Goal: Transaction & Acquisition: Purchase product/service

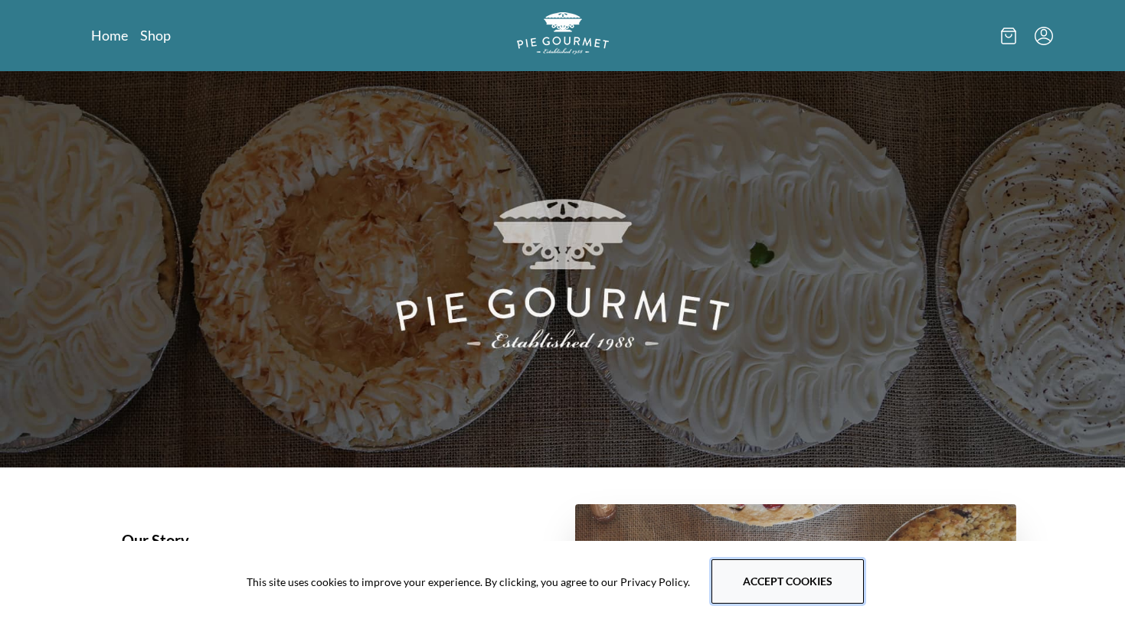
click at [754, 584] on button "Accept cookies" at bounding box center [787, 582] width 152 height 44
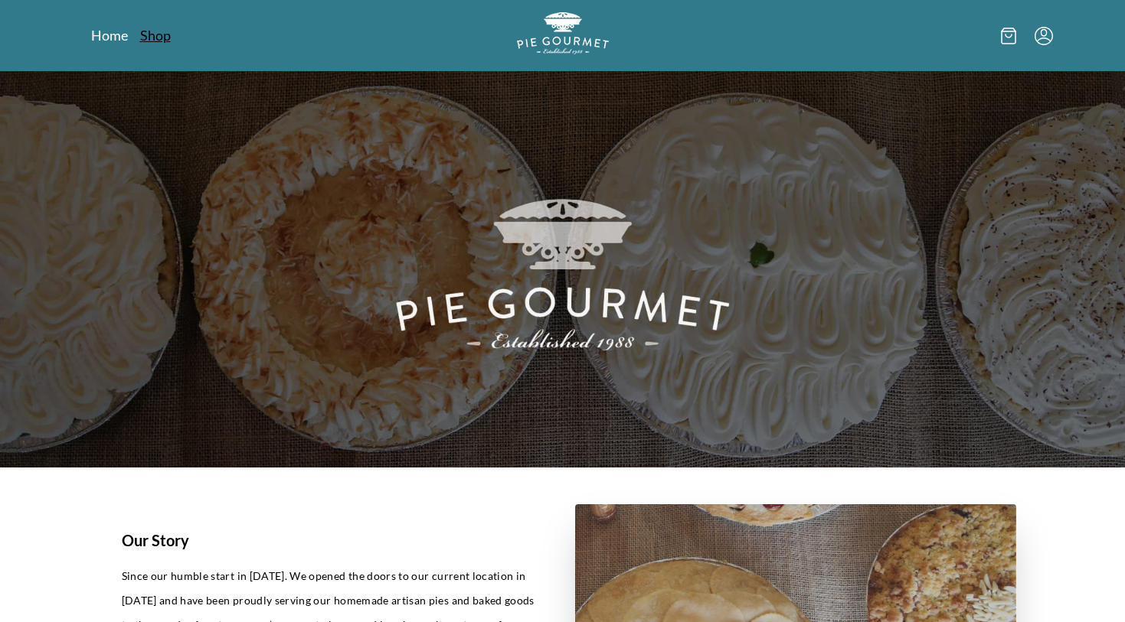
click at [154, 41] on link "Shop" at bounding box center [155, 35] width 31 height 18
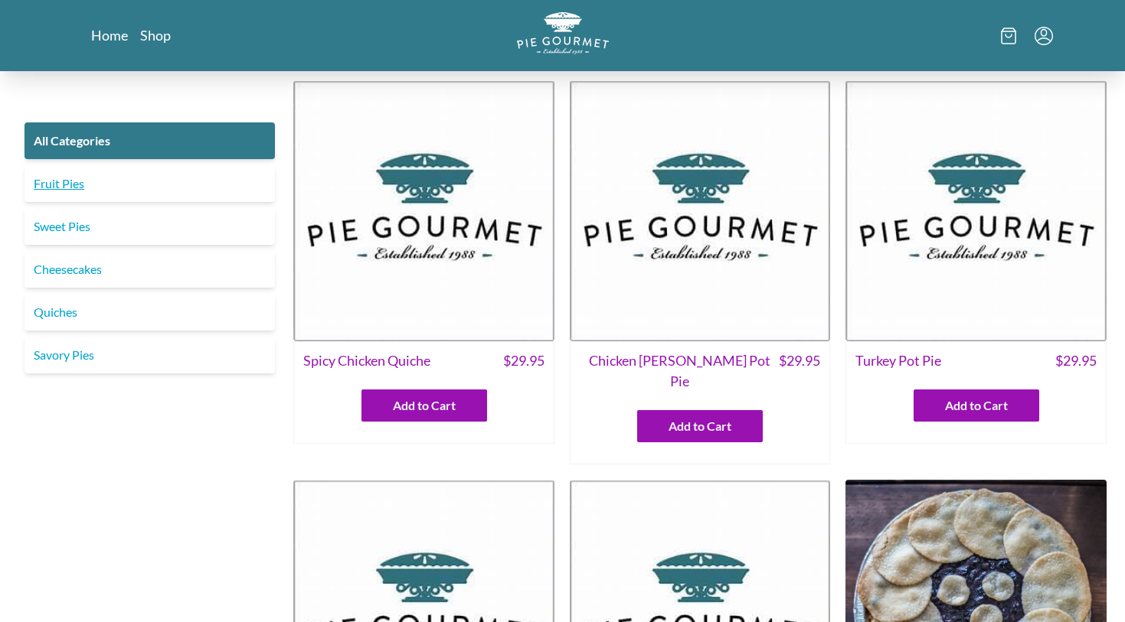
click at [62, 181] on link "Fruit Pies" at bounding box center [149, 183] width 250 height 37
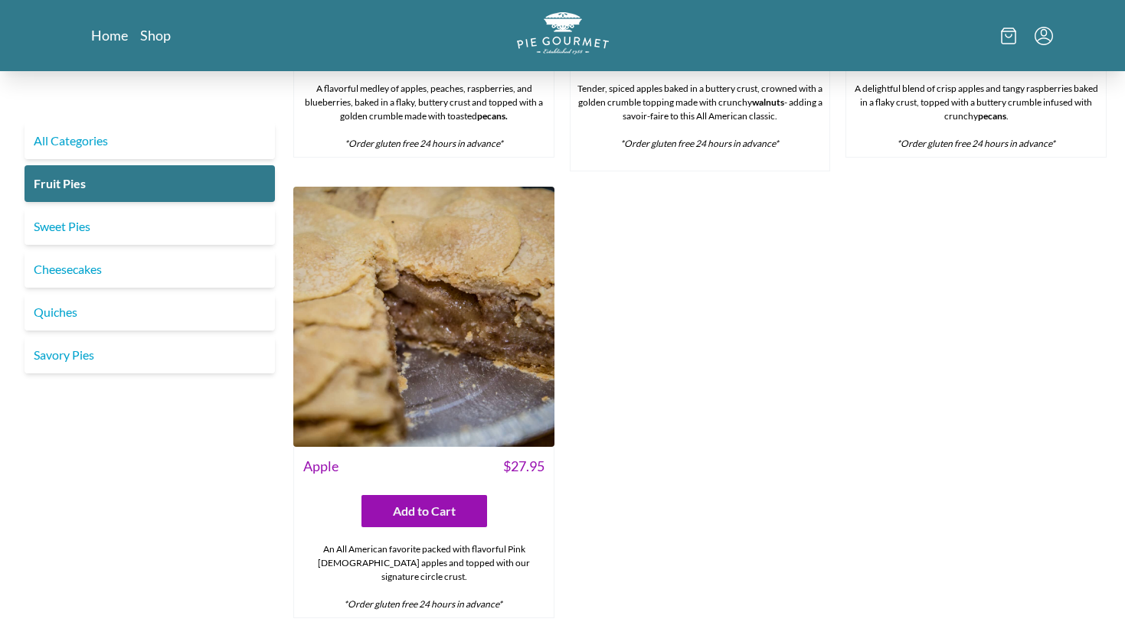
scroll to position [1295, 0]
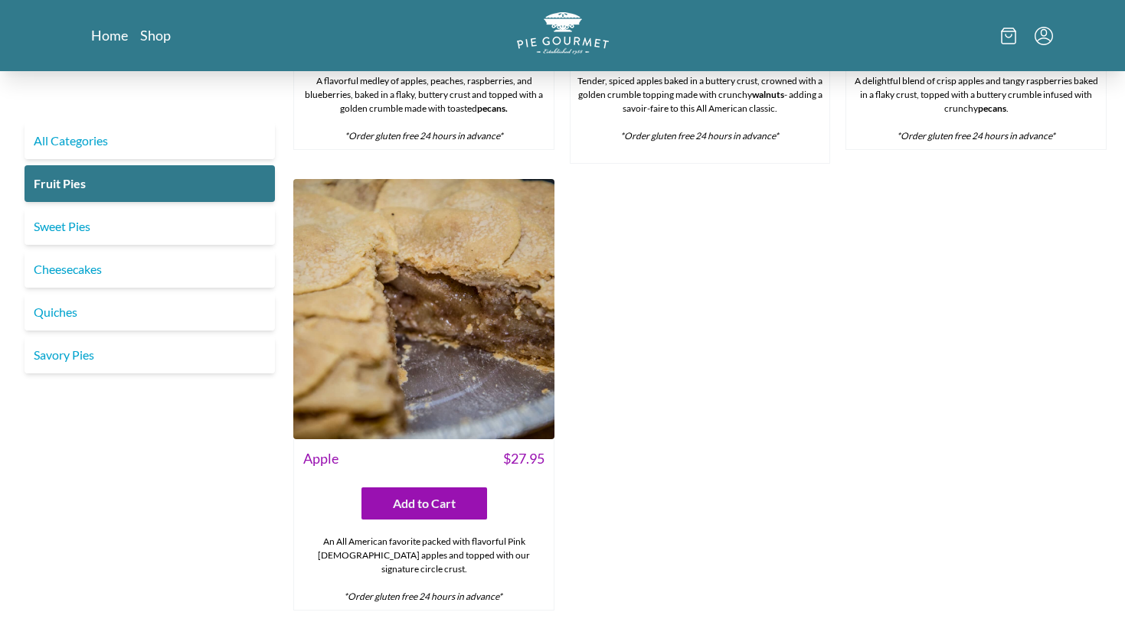
click at [440, 328] on img at bounding box center [423, 309] width 261 height 261
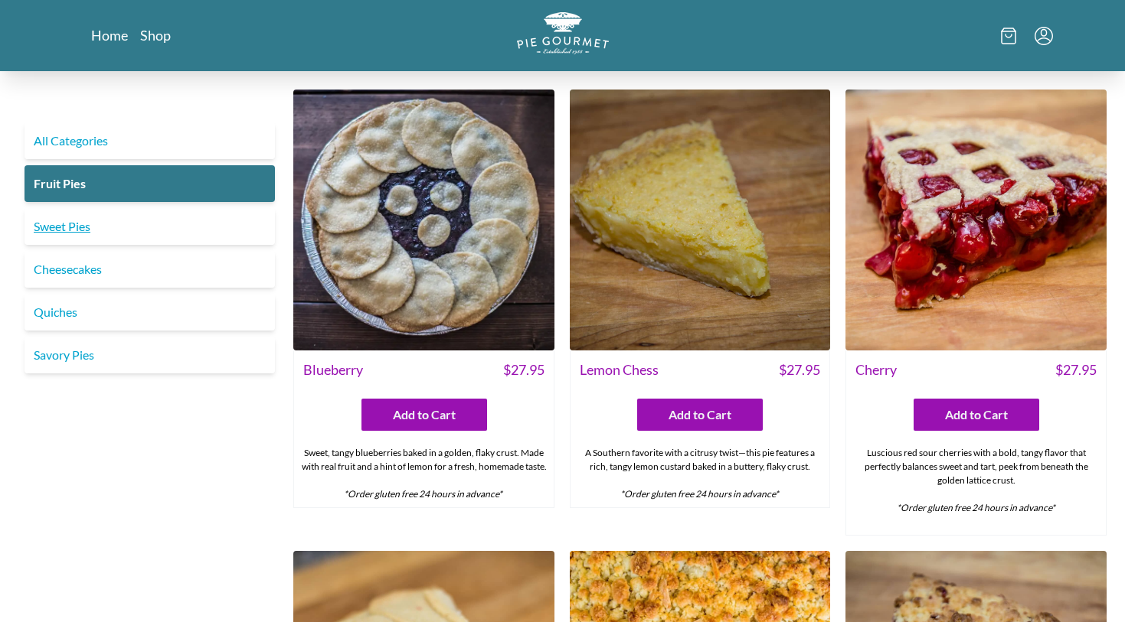
click at [70, 232] on link "Sweet Pies" at bounding box center [149, 226] width 250 height 37
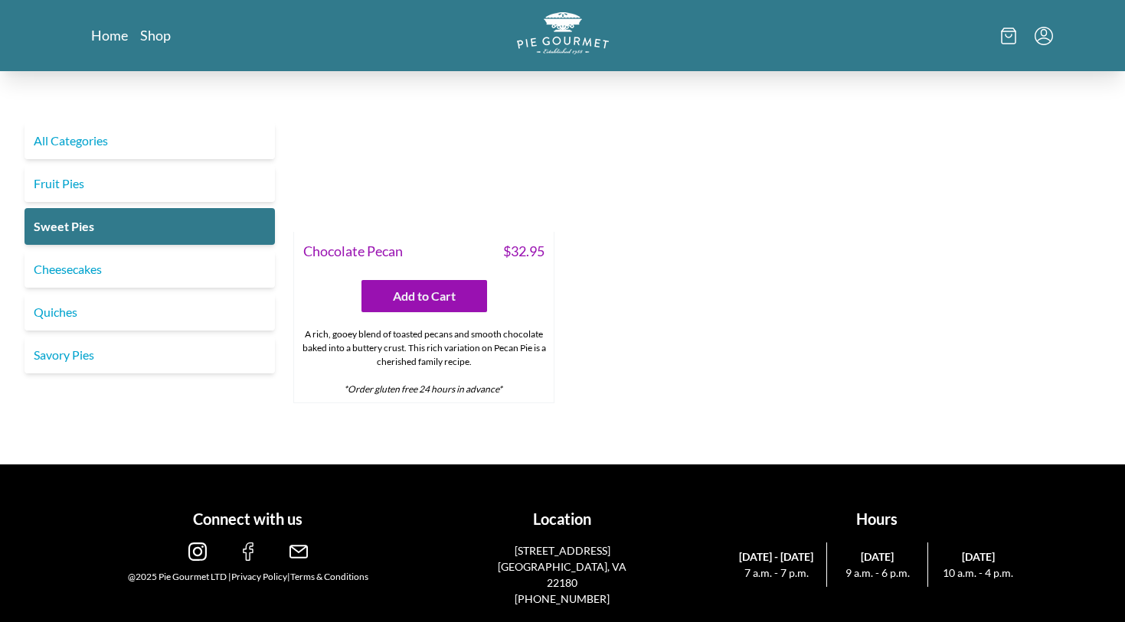
scroll to position [1082, 0]
